Goal: Information Seeking & Learning: Learn about a topic

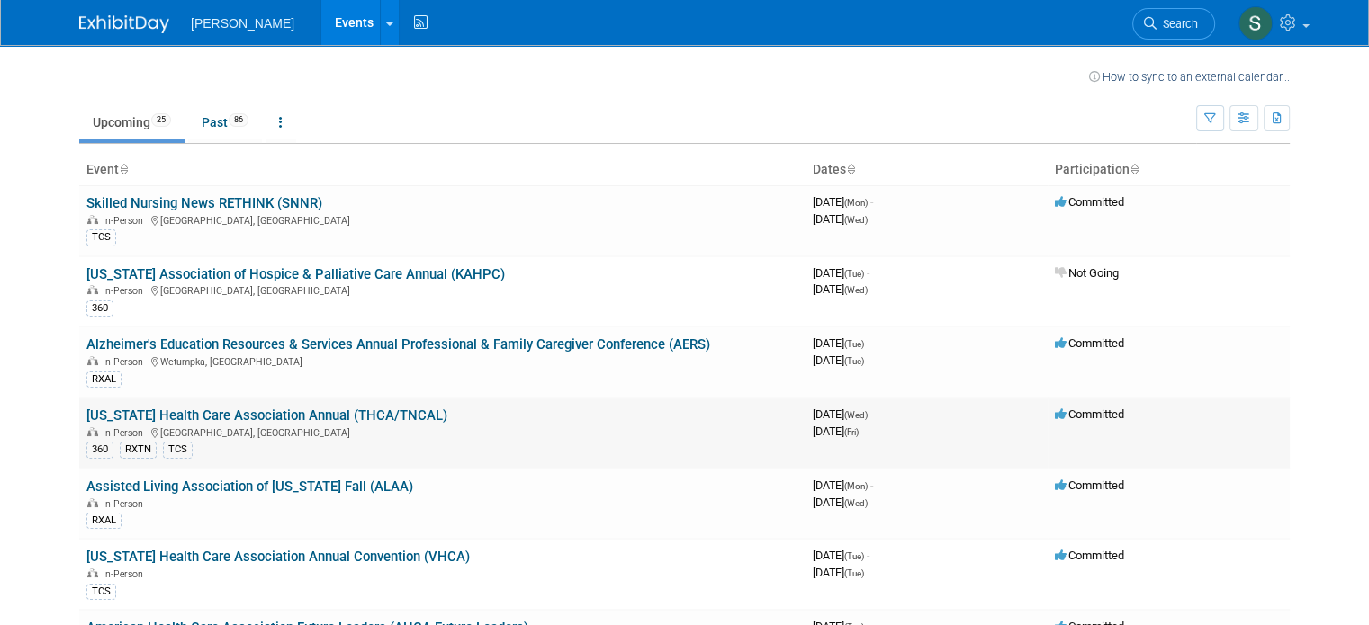
click at [313, 411] on link "[US_STATE] Health Care Association Annual (THCA/TNCAL)" at bounding box center [266, 416] width 361 height 16
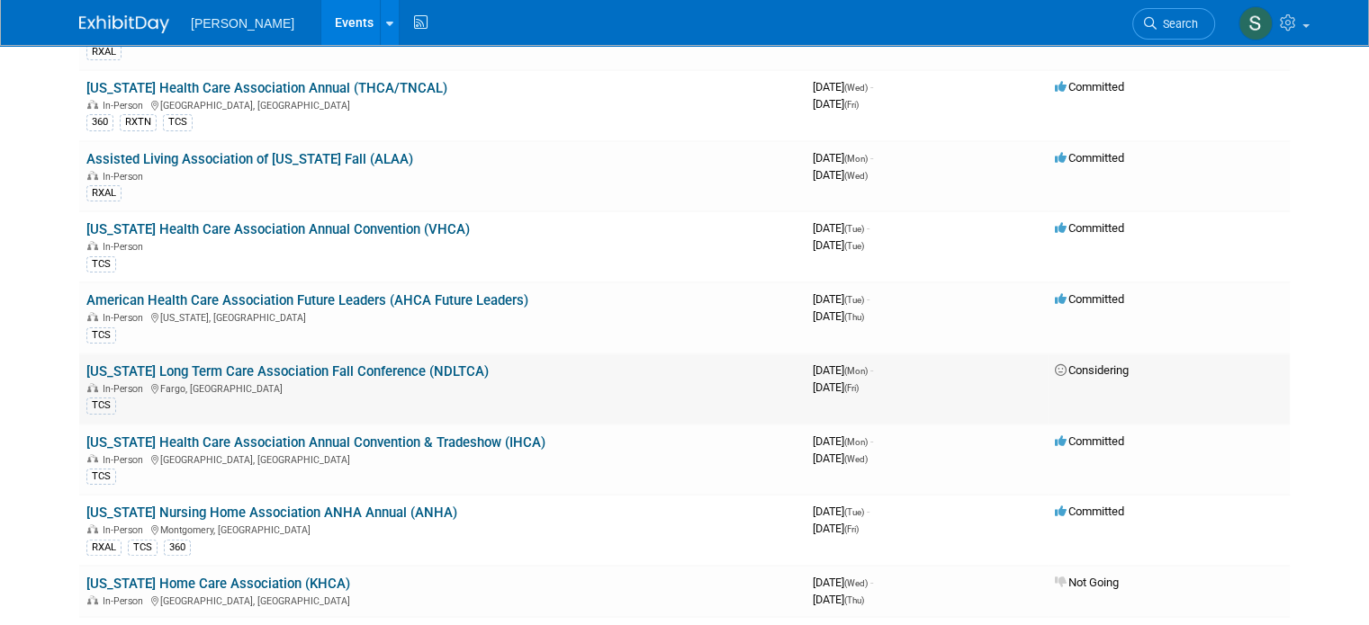
scroll to position [360, 0]
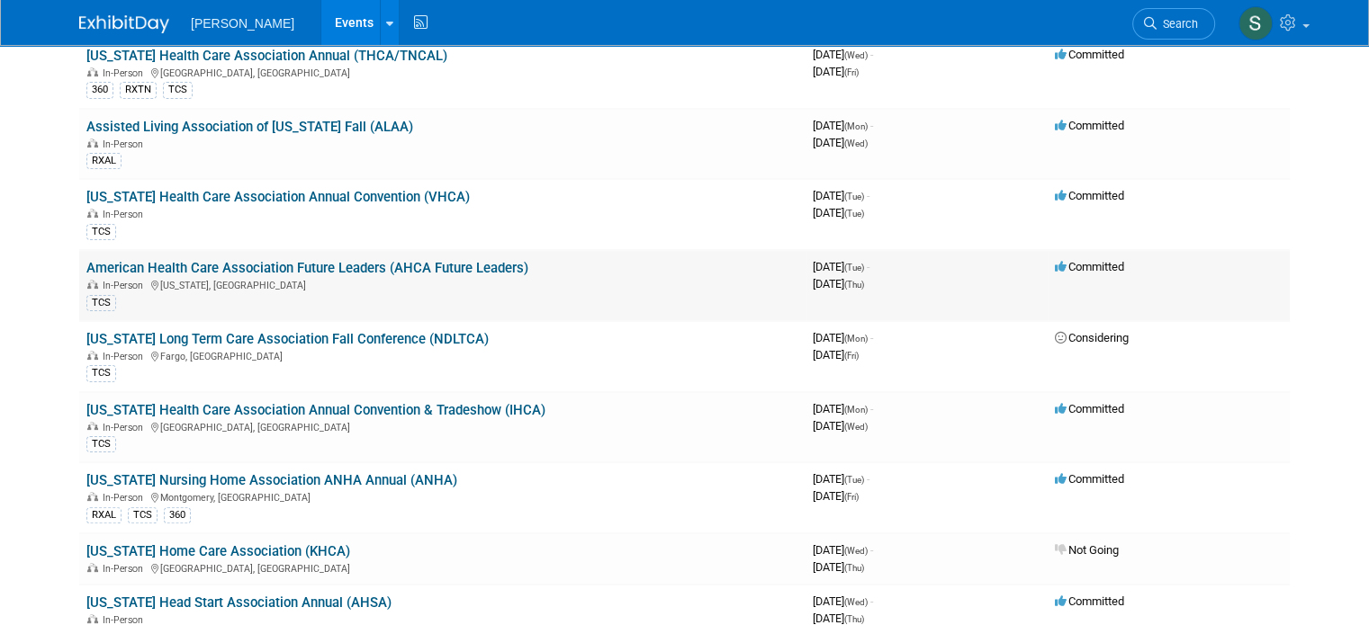
click at [278, 265] on link "American Health Care Association Future Leaders (AHCA Future Leaders)" at bounding box center [307, 268] width 442 height 16
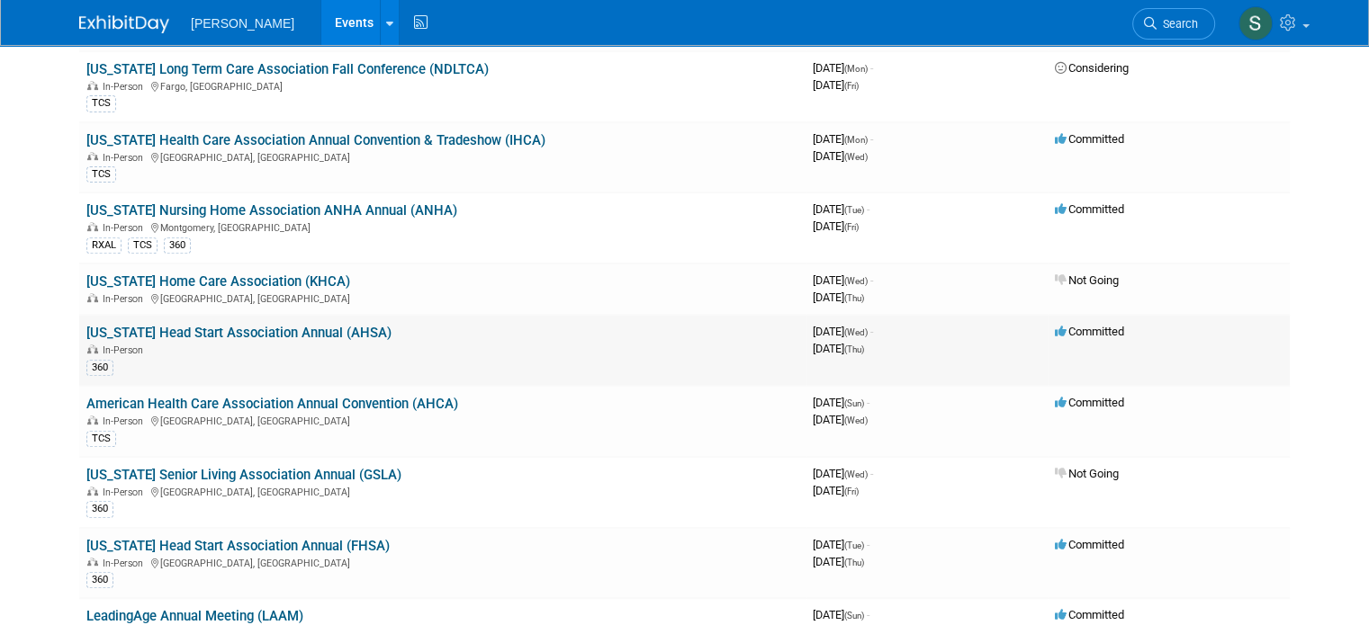
scroll to position [450, 0]
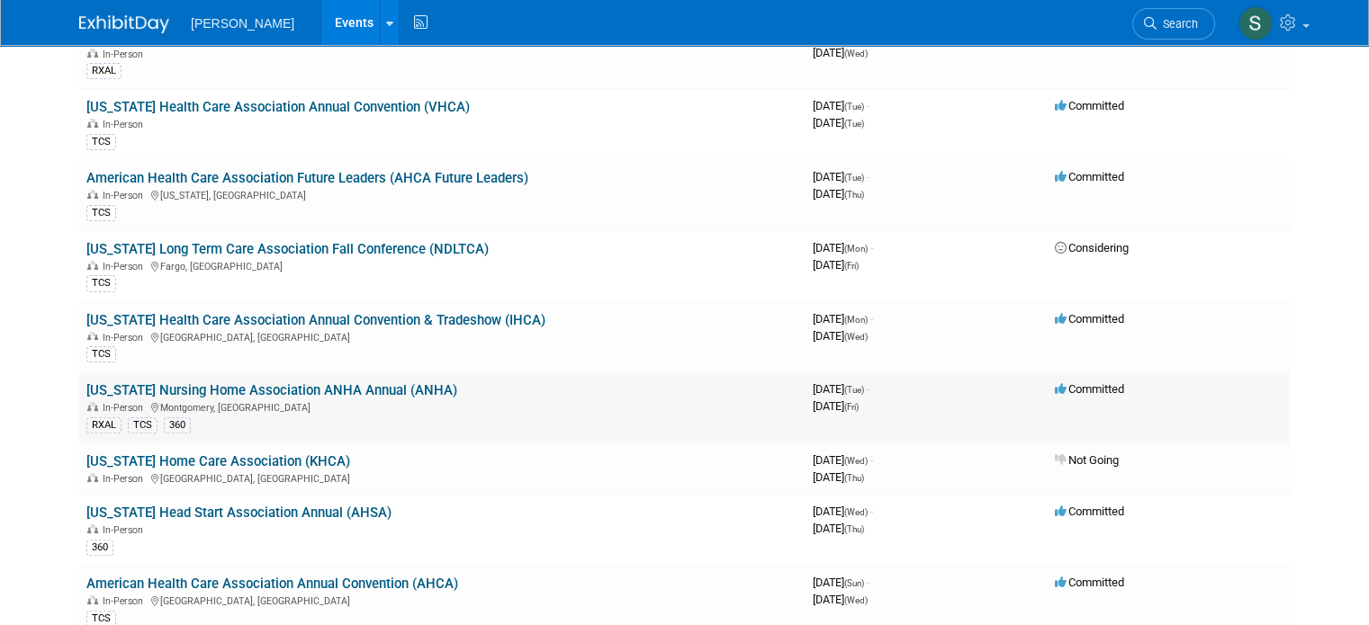
click at [332, 385] on link "Alabama Nursing Home Association ANHA Annual (ANHA)" at bounding box center [271, 390] width 371 height 16
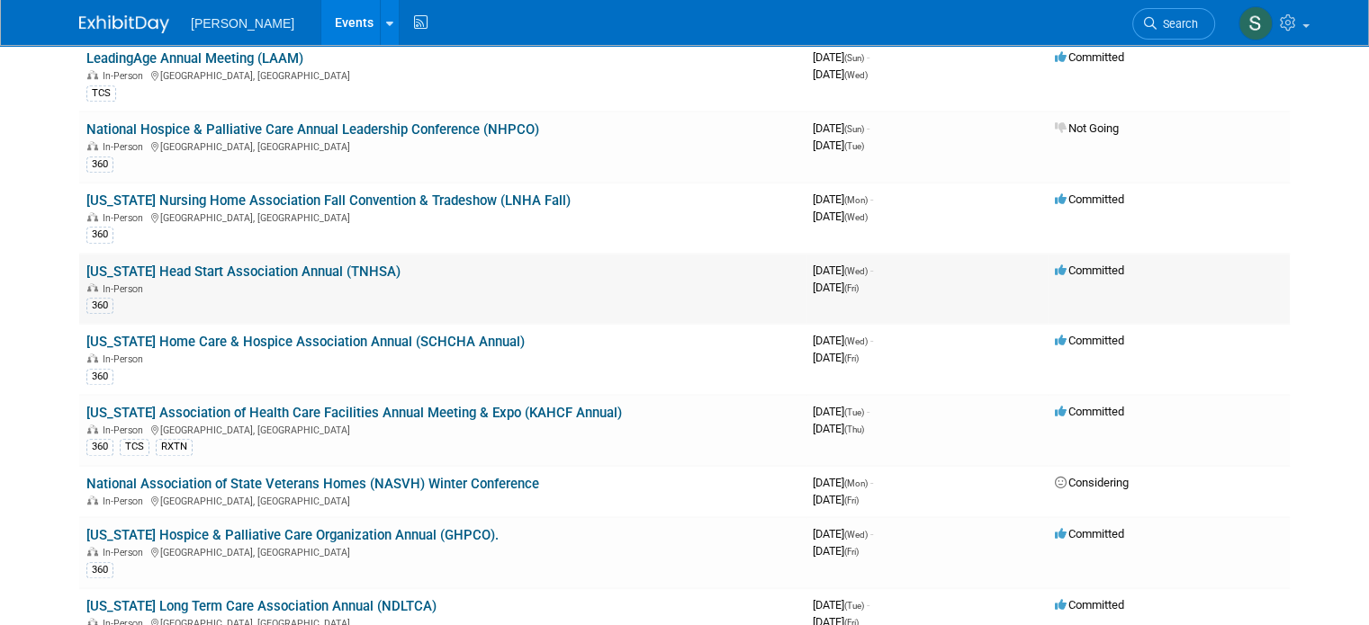
scroll to position [1260, 0]
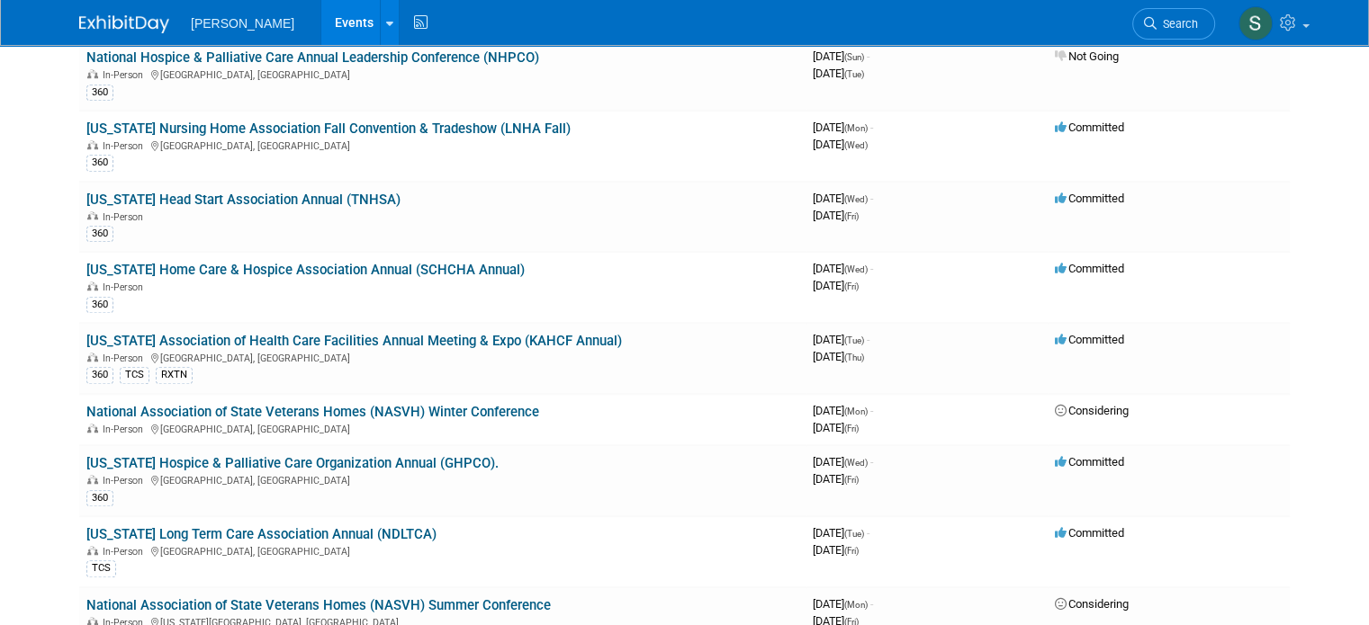
click at [291, 455] on link "[US_STATE] Hospice & Palliative Care Organization Annual (GHPCO)." at bounding box center [292, 463] width 412 height 16
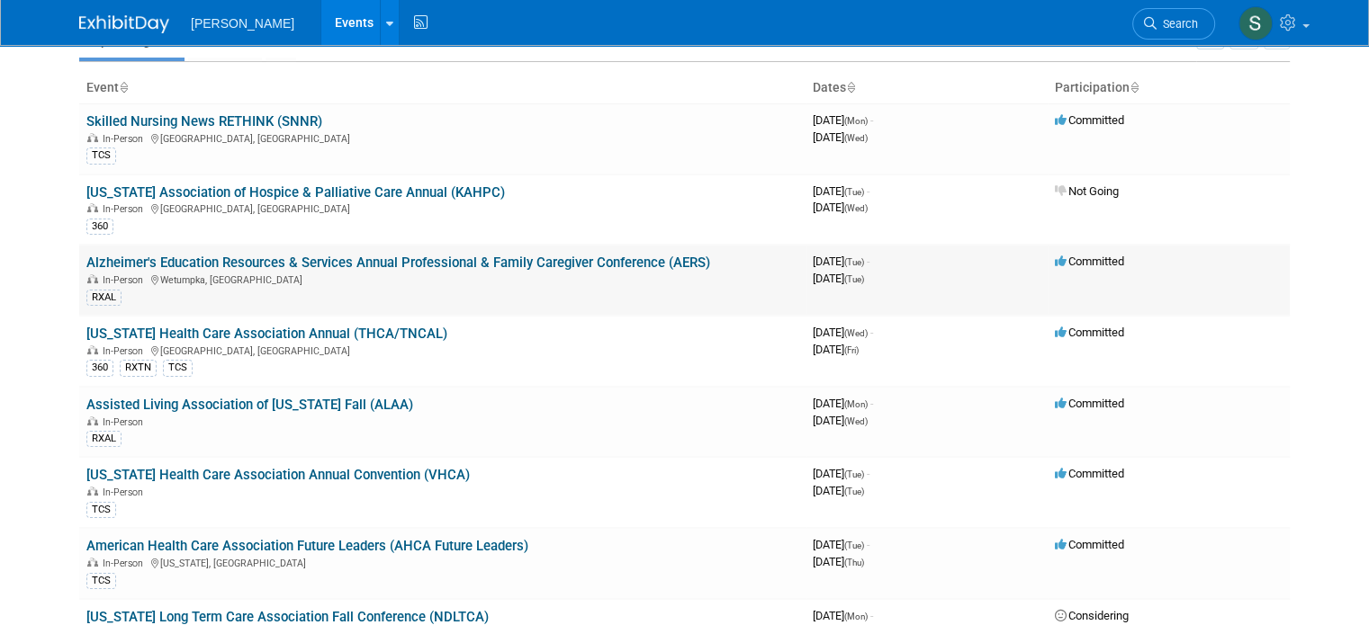
scroll to position [0, 0]
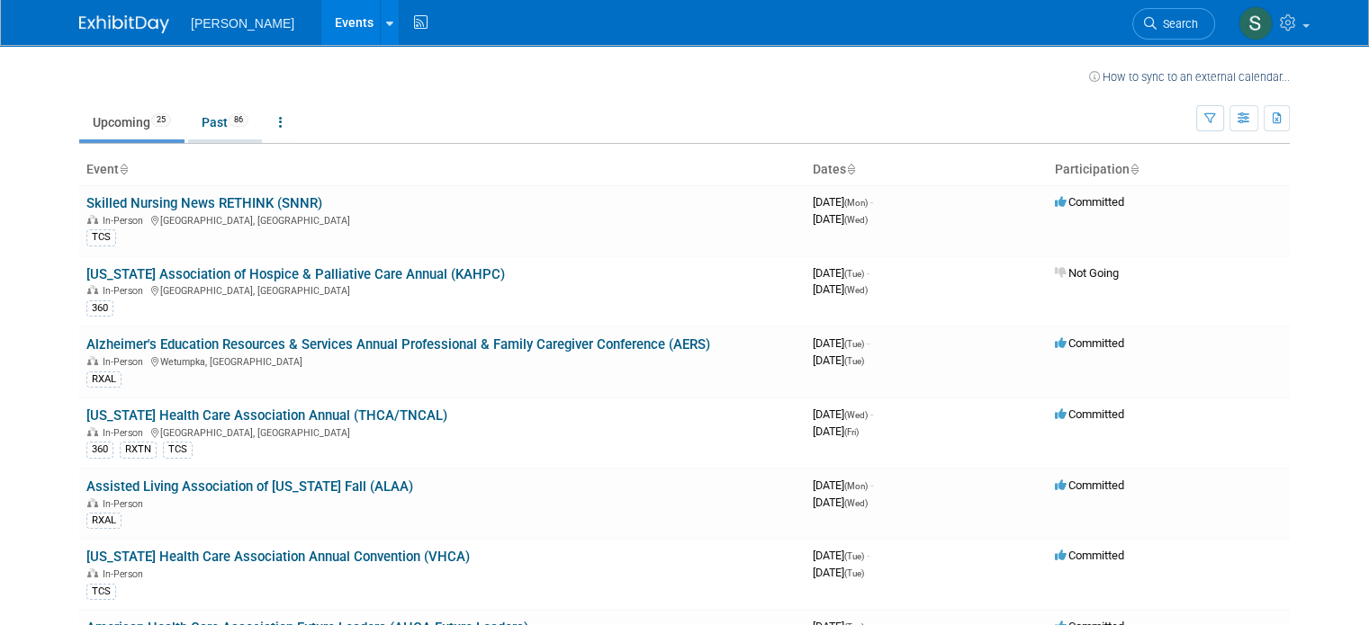
click at [202, 128] on link "Past 86" at bounding box center [225, 122] width 74 height 34
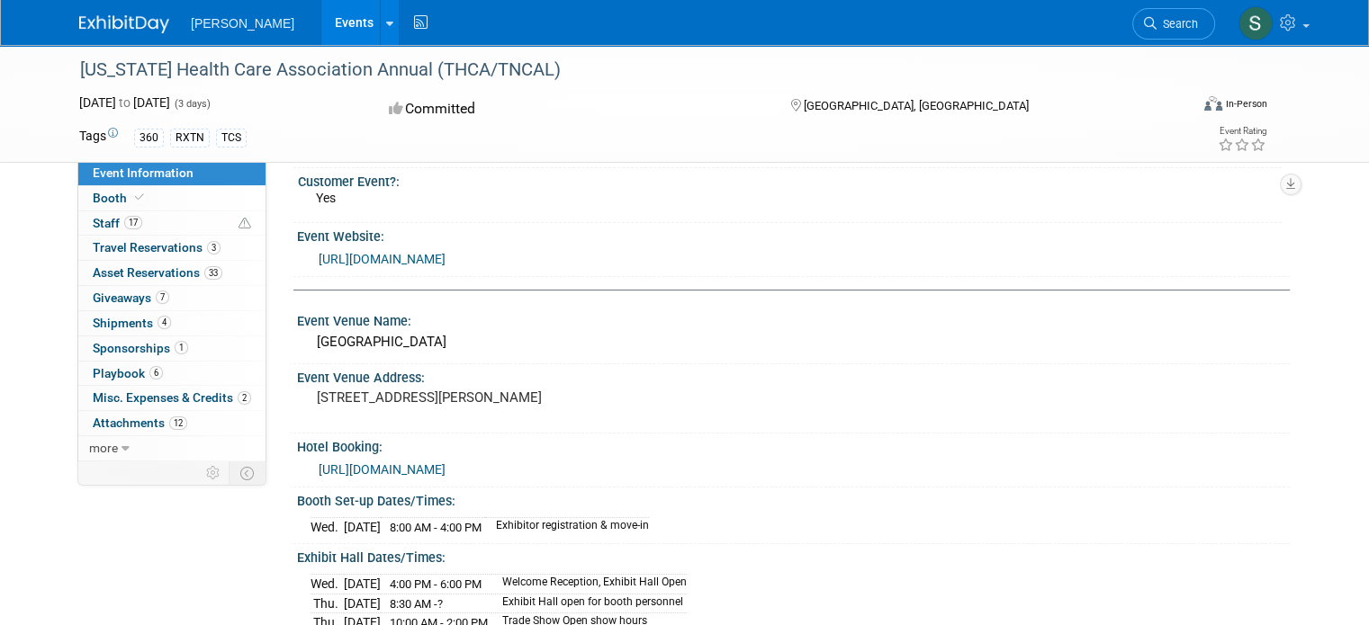
scroll to position [360, 0]
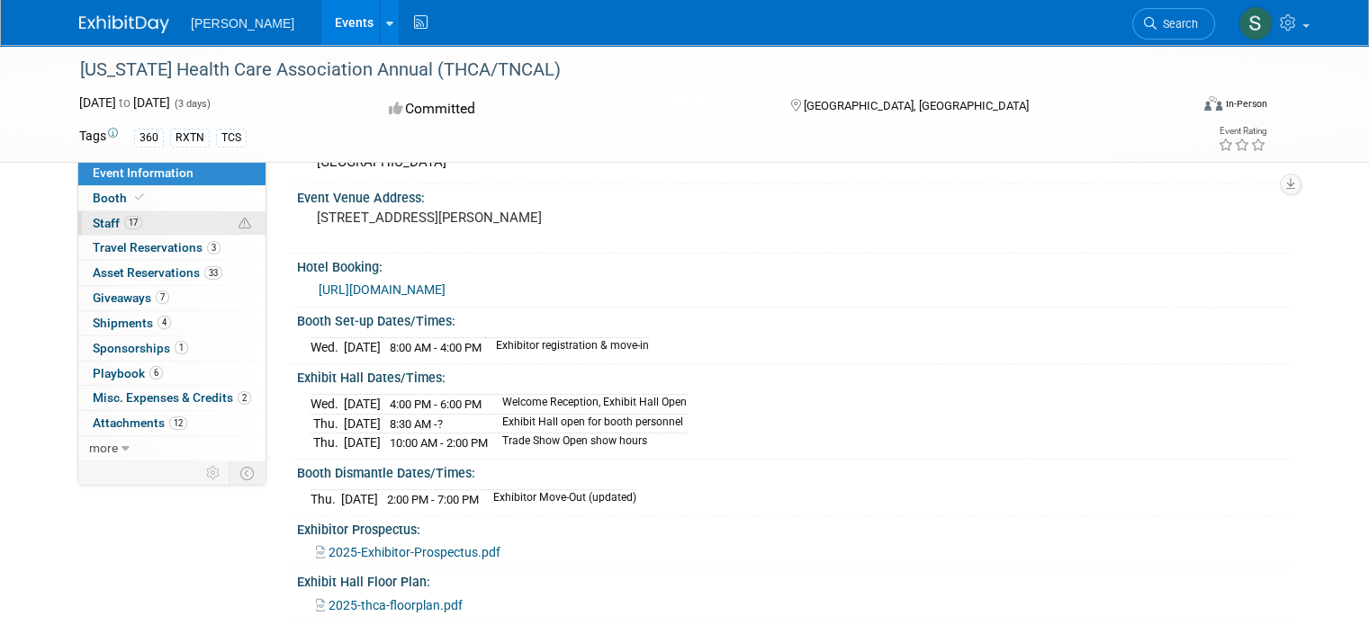
click at [124, 223] on span "17" at bounding box center [133, 222] width 18 height 13
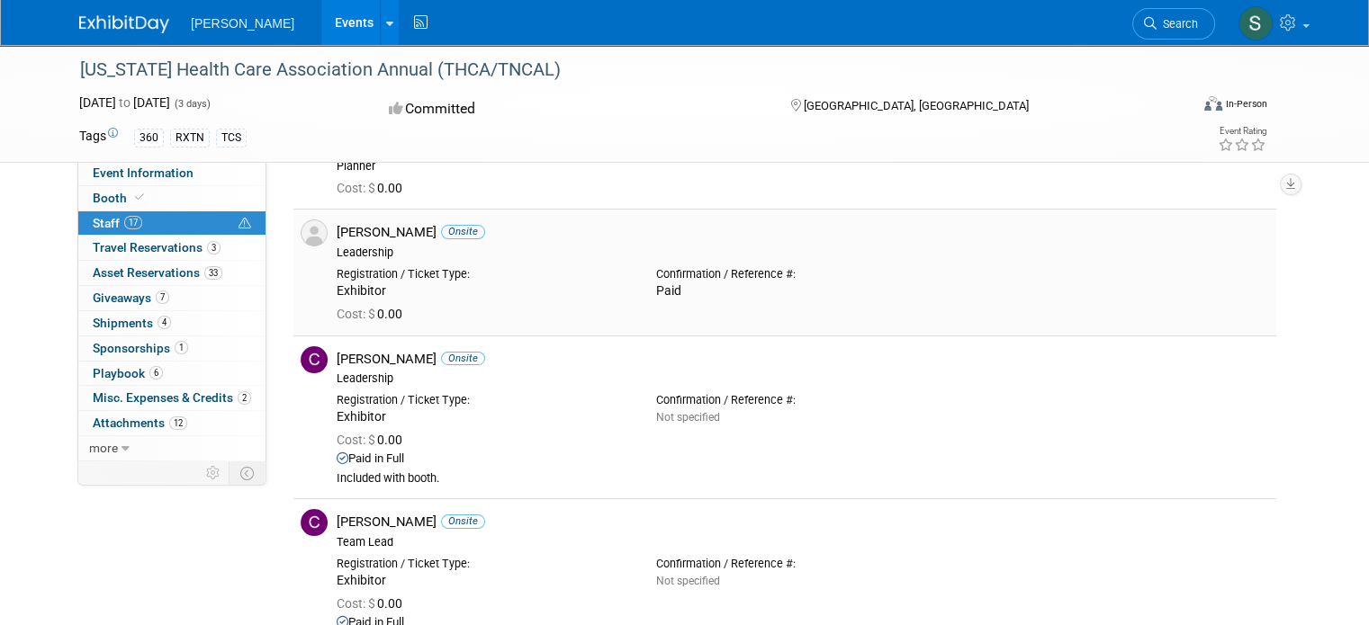
scroll to position [0, 0]
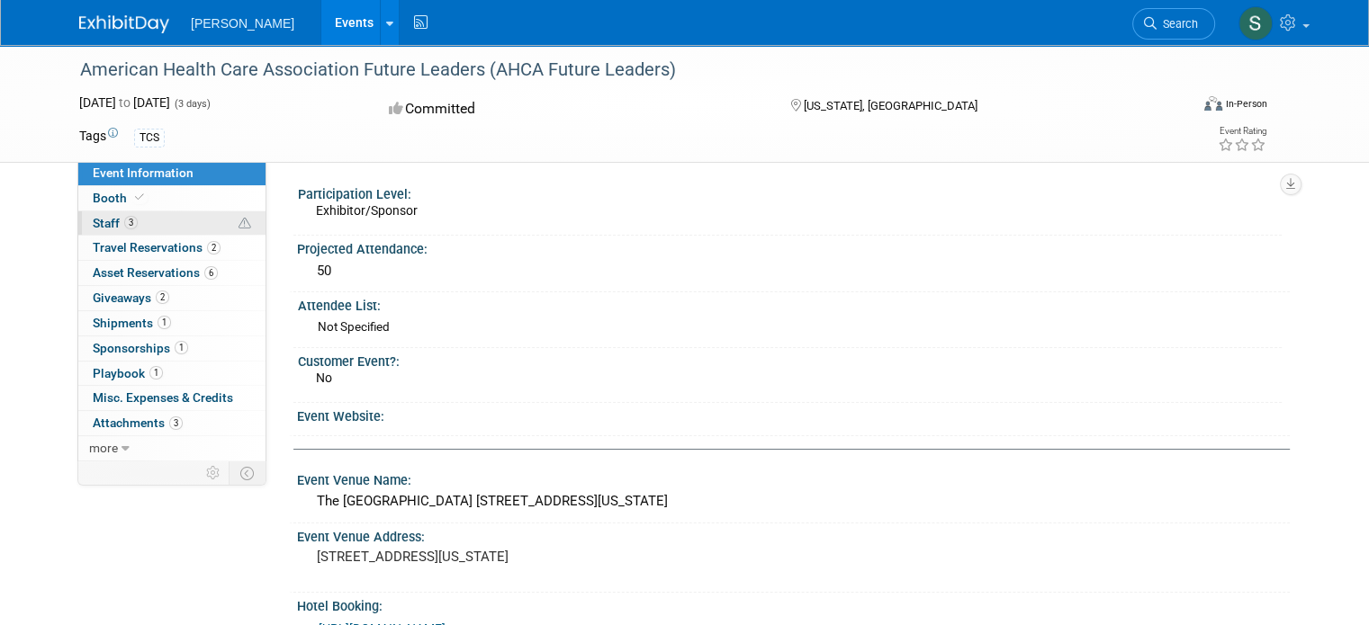
click at [124, 222] on span "3" at bounding box center [130, 222] width 13 height 13
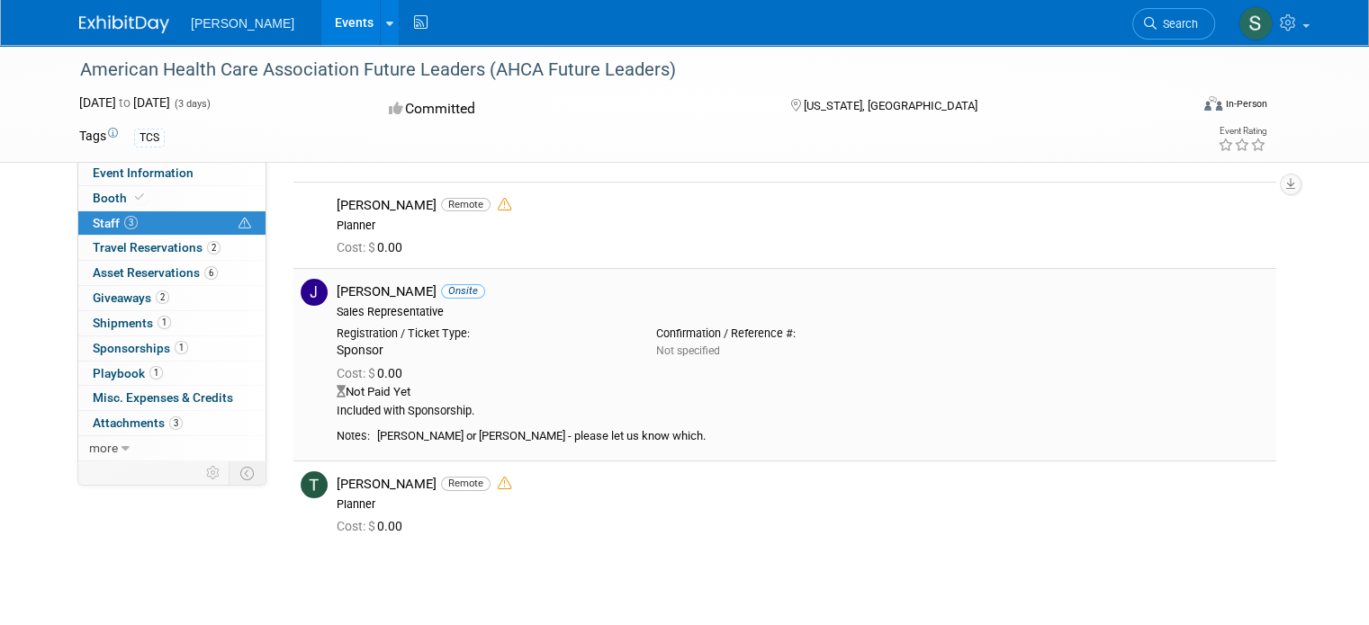
scroll to position [90, 0]
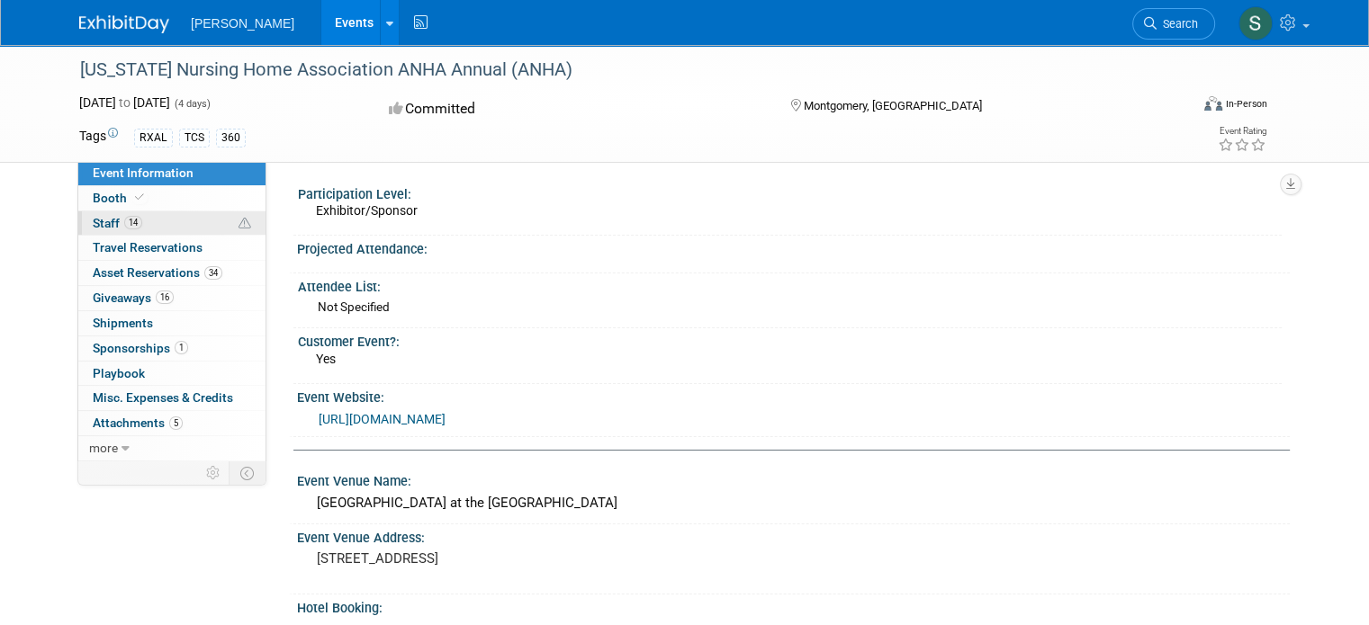
click at [124, 220] on span "14" at bounding box center [133, 222] width 18 height 13
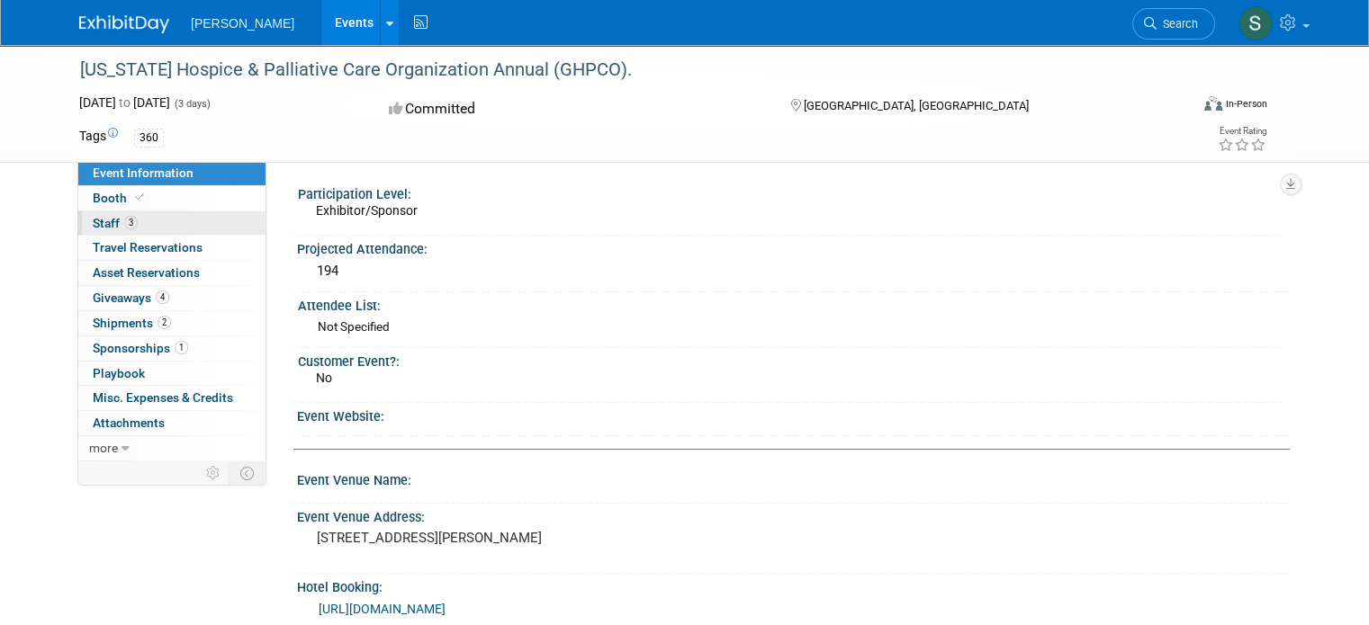
click at [124, 221] on span "3" at bounding box center [130, 222] width 13 height 13
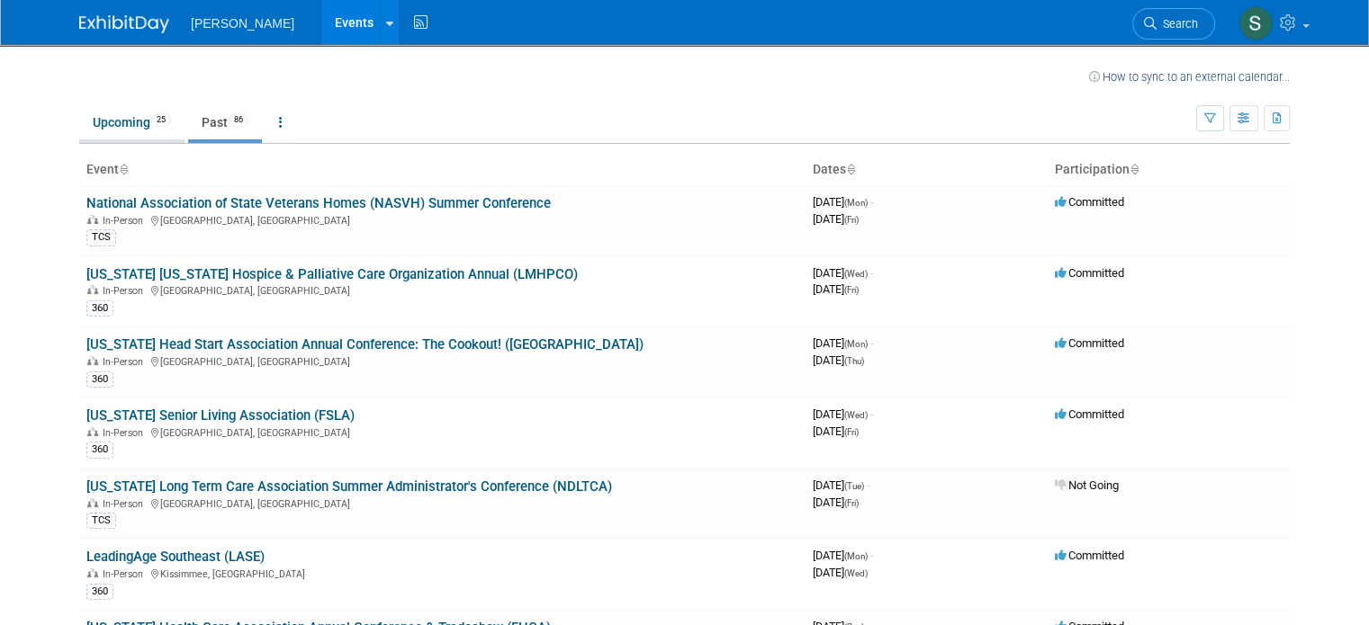
click at [101, 130] on link "Upcoming 25" at bounding box center [131, 122] width 105 height 34
